Goal: Navigation & Orientation: Find specific page/section

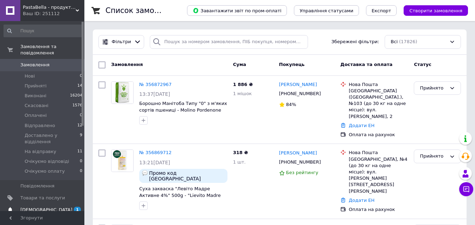
click at [60, 207] on span "[DEMOGRAPHIC_DATA]" at bounding box center [42, 210] width 45 height 6
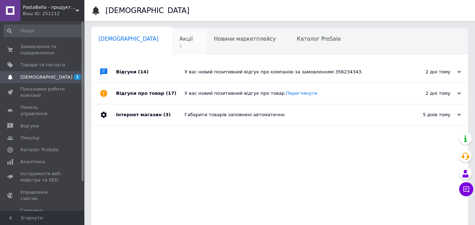
click at [180, 39] on span "Акції" at bounding box center [186, 39] width 13 height 6
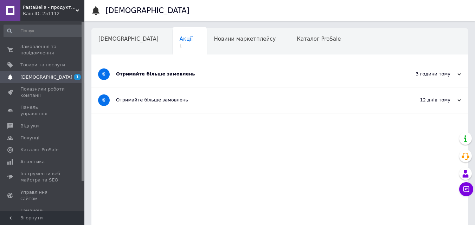
click at [157, 74] on div "Отримайте більше замовлень" at bounding box center [253, 74] width 274 height 6
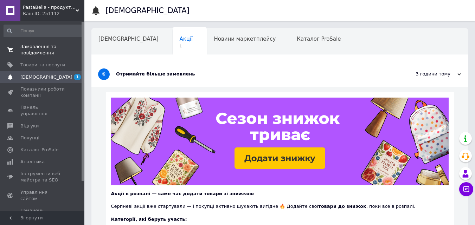
click at [47, 51] on span "Замовлення та повідомлення" at bounding box center [42, 50] width 45 height 13
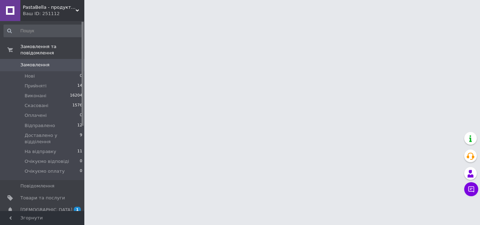
drag, startPoint x: 50, startPoint y: 196, endPoint x: 117, endPoint y: 109, distance: 109.8
click at [51, 207] on span "[DEMOGRAPHIC_DATA]" at bounding box center [42, 210] width 45 height 6
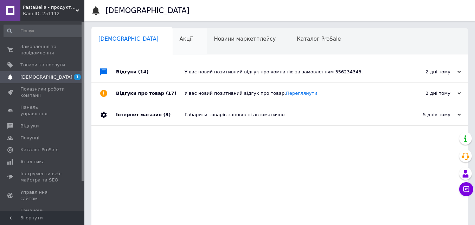
click at [180, 38] on span "Акції" at bounding box center [186, 39] width 13 height 6
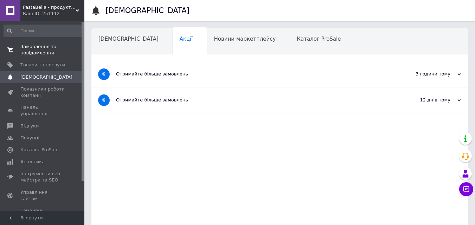
click at [41, 45] on span "Замовлення та повідомлення" at bounding box center [42, 50] width 45 height 13
